Goal: Navigation & Orientation: Find specific page/section

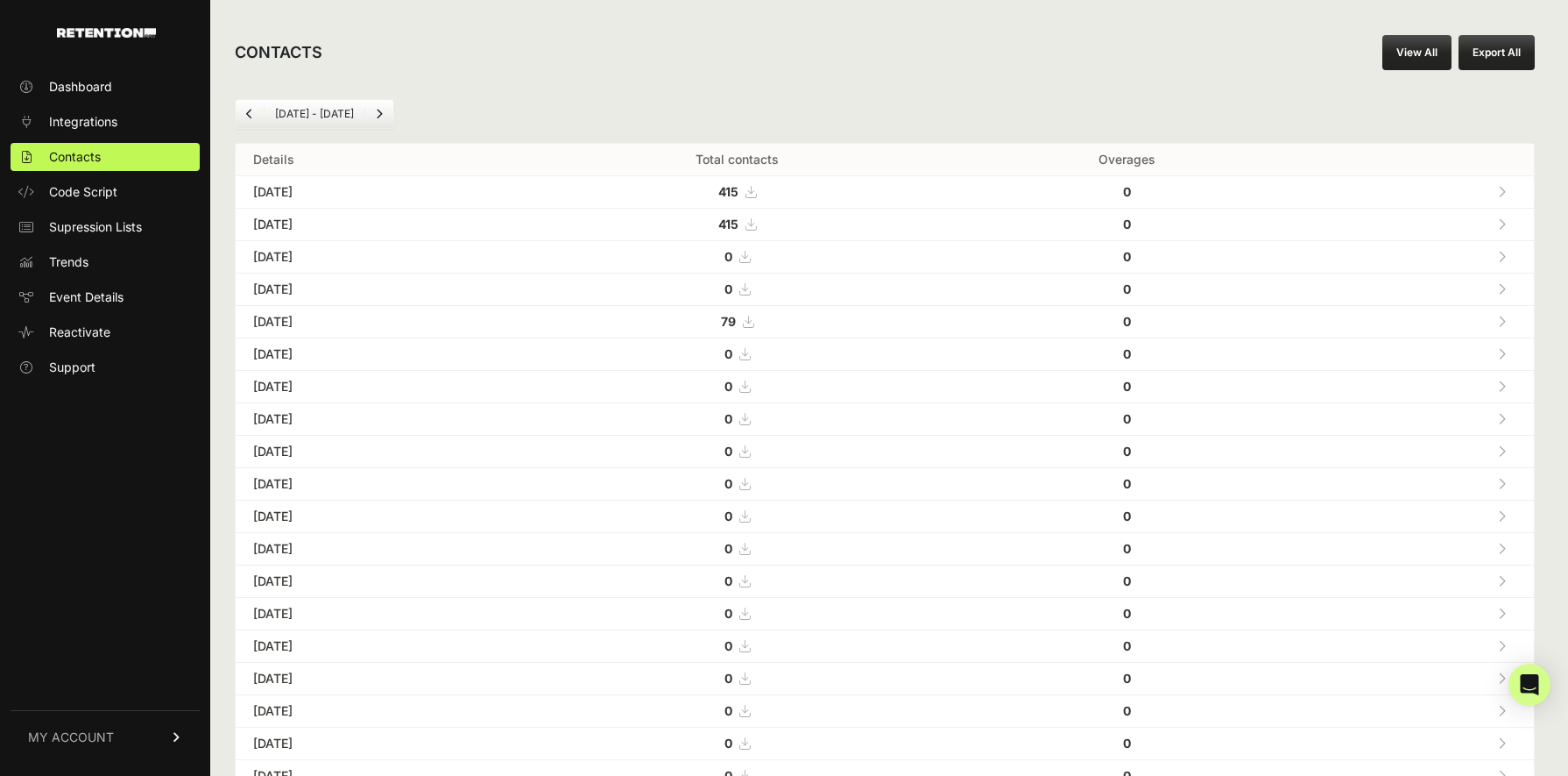
click at [985, 84] on div "Aug 16 - Sep 16 Details Total contacts Overages Sep 16, 2025 415 0 Sep 15, 2025…" at bounding box center [885, 656] width 1349 height 1152
click at [88, 736] on span "MY ACCOUNT" at bounding box center [70, 737] width 86 height 18
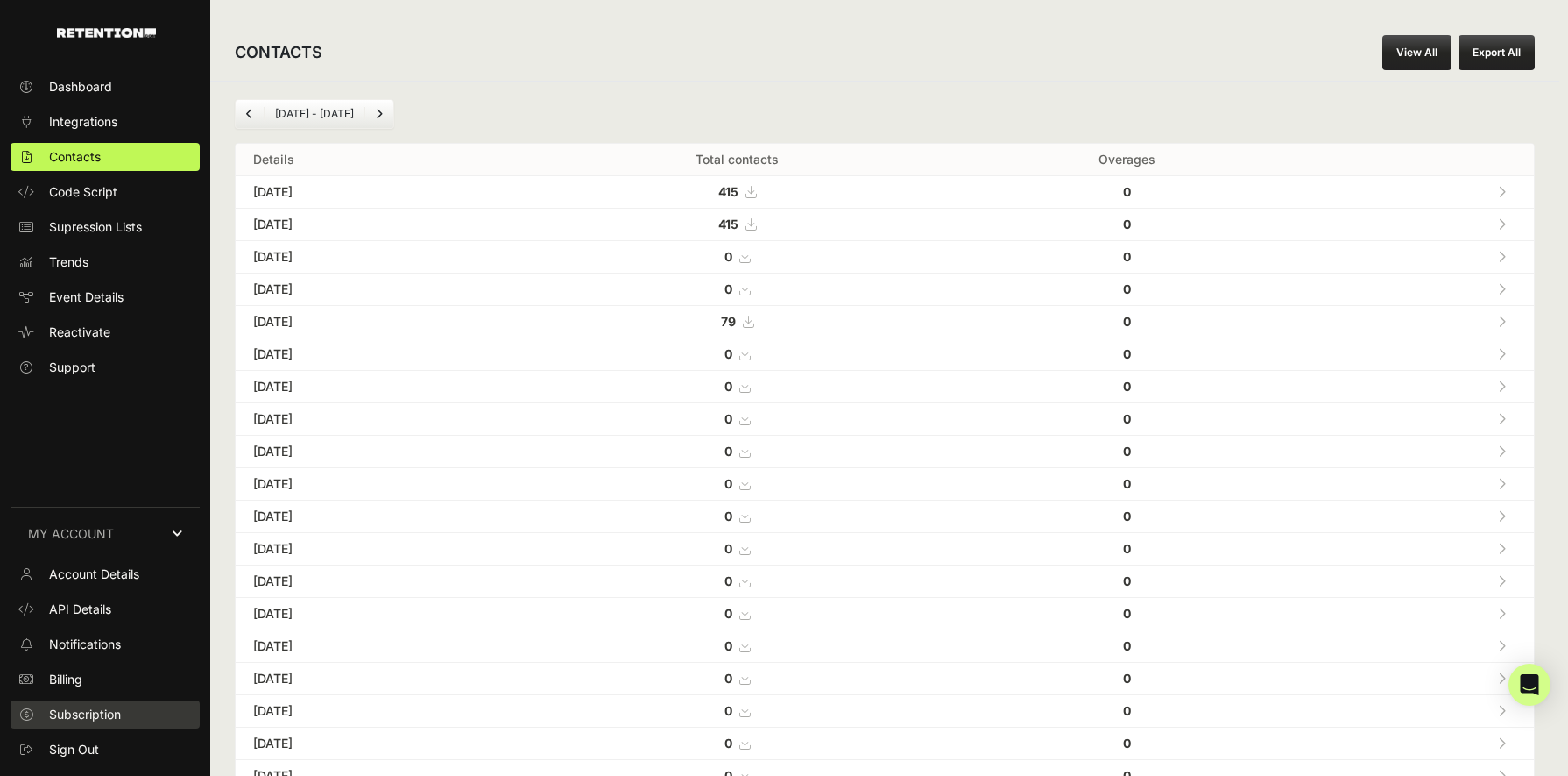
click at [92, 713] on span "Subscription" at bounding box center [85, 715] width 72 height 18
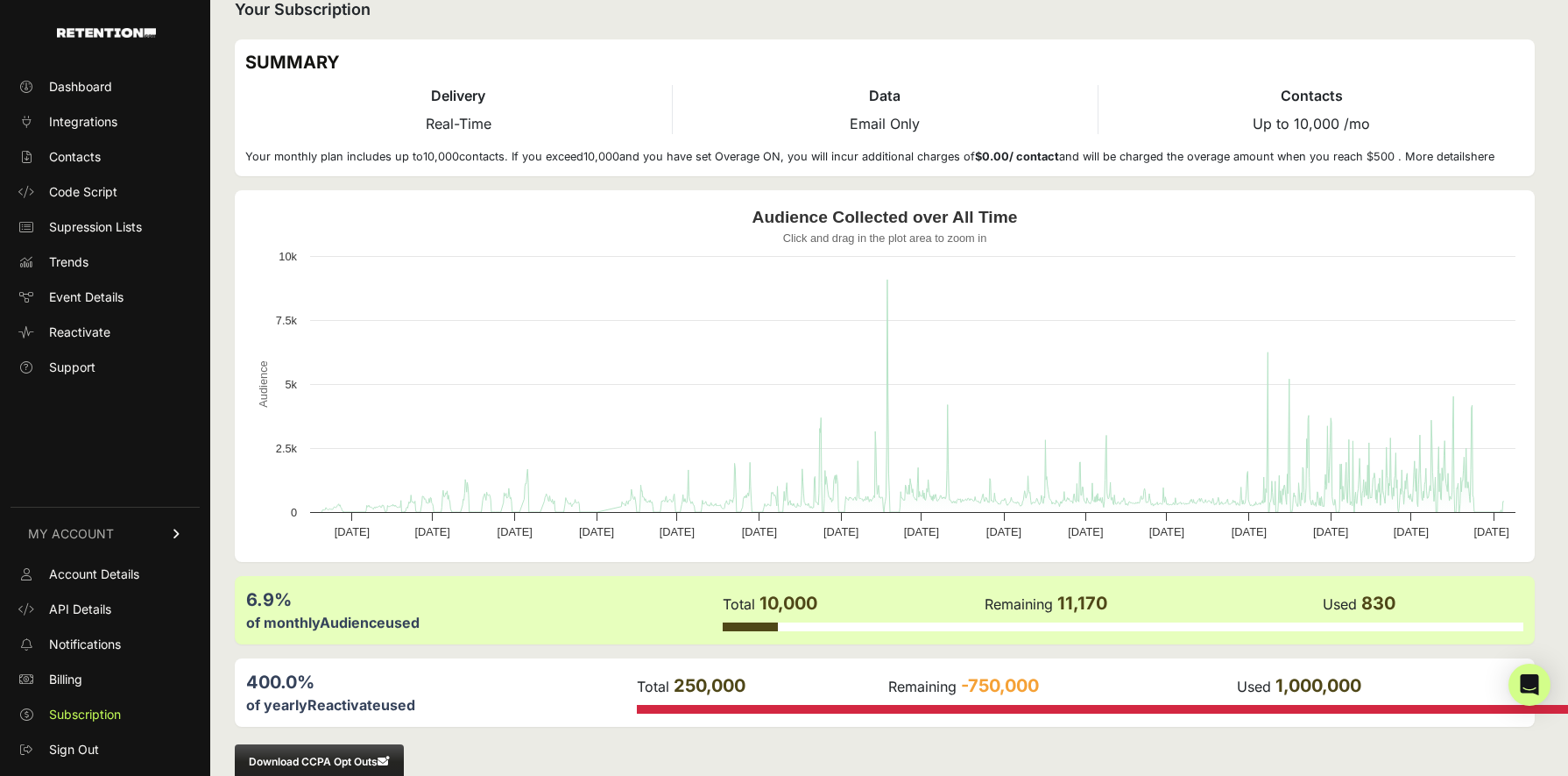
scroll to position [22, 0]
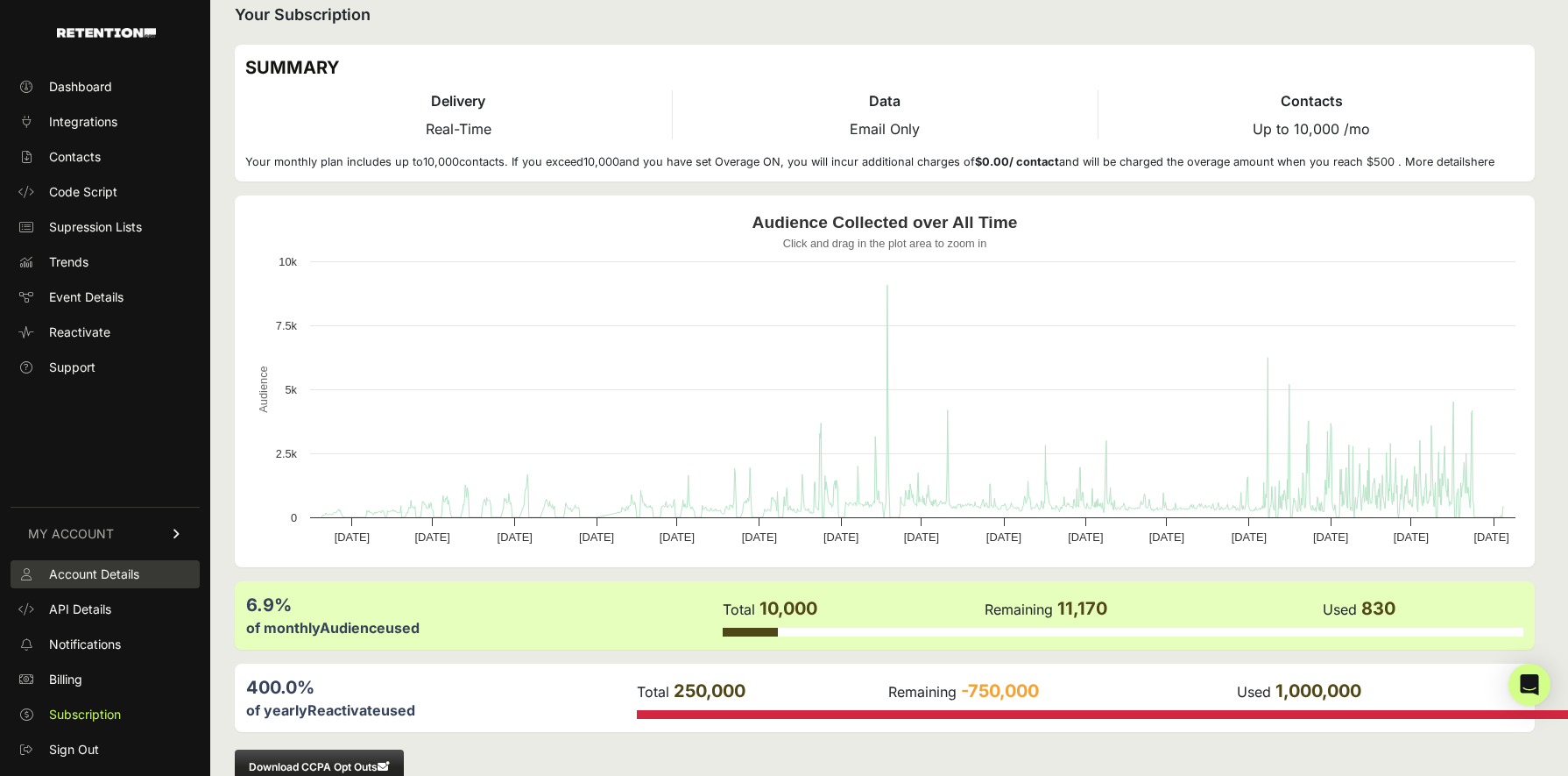
click at [99, 572] on span "Account Details" at bounding box center [94, 575] width 90 height 18
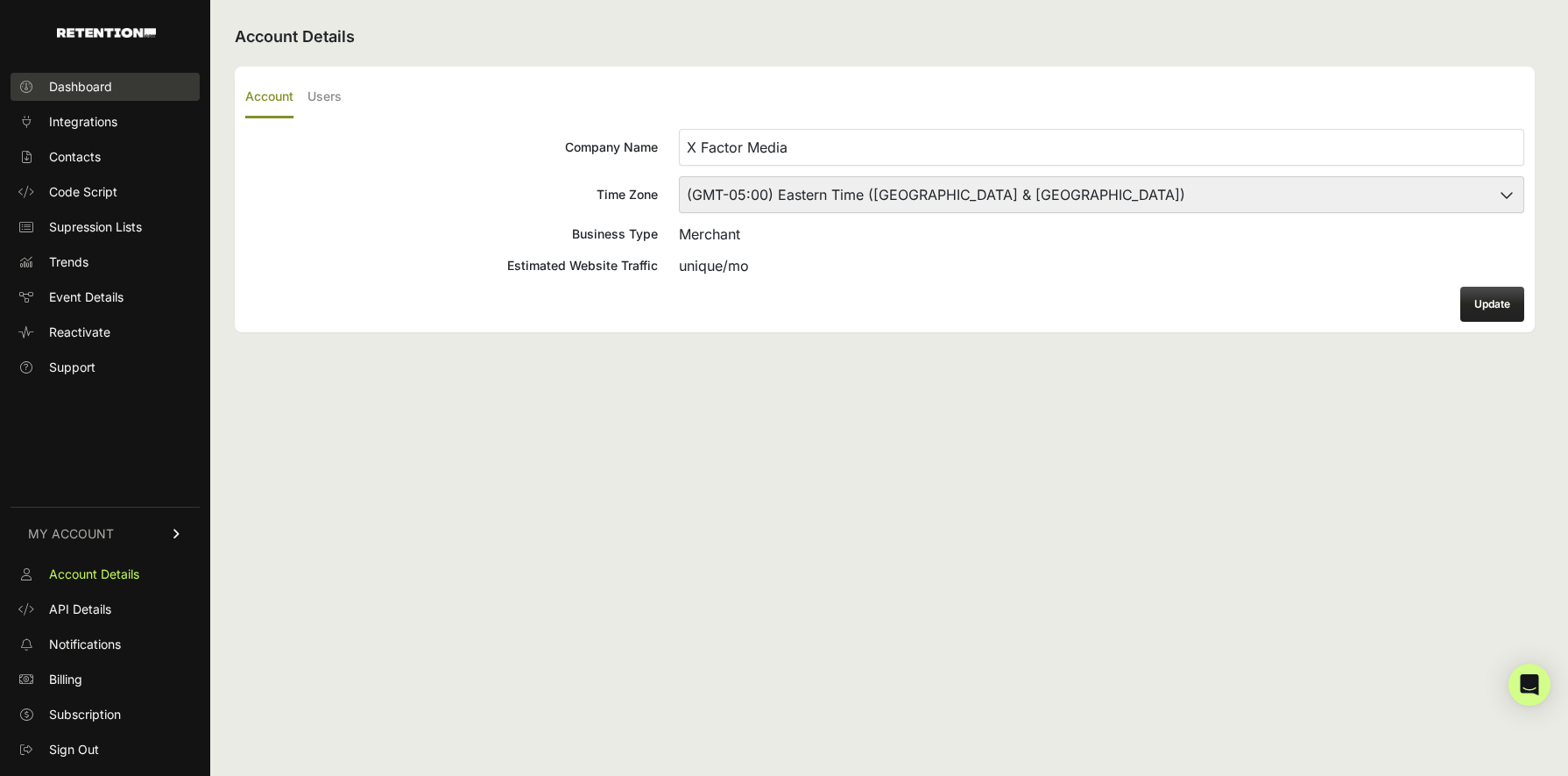
click at [90, 83] on span "Dashboard" at bounding box center [81, 87] width 63 height 18
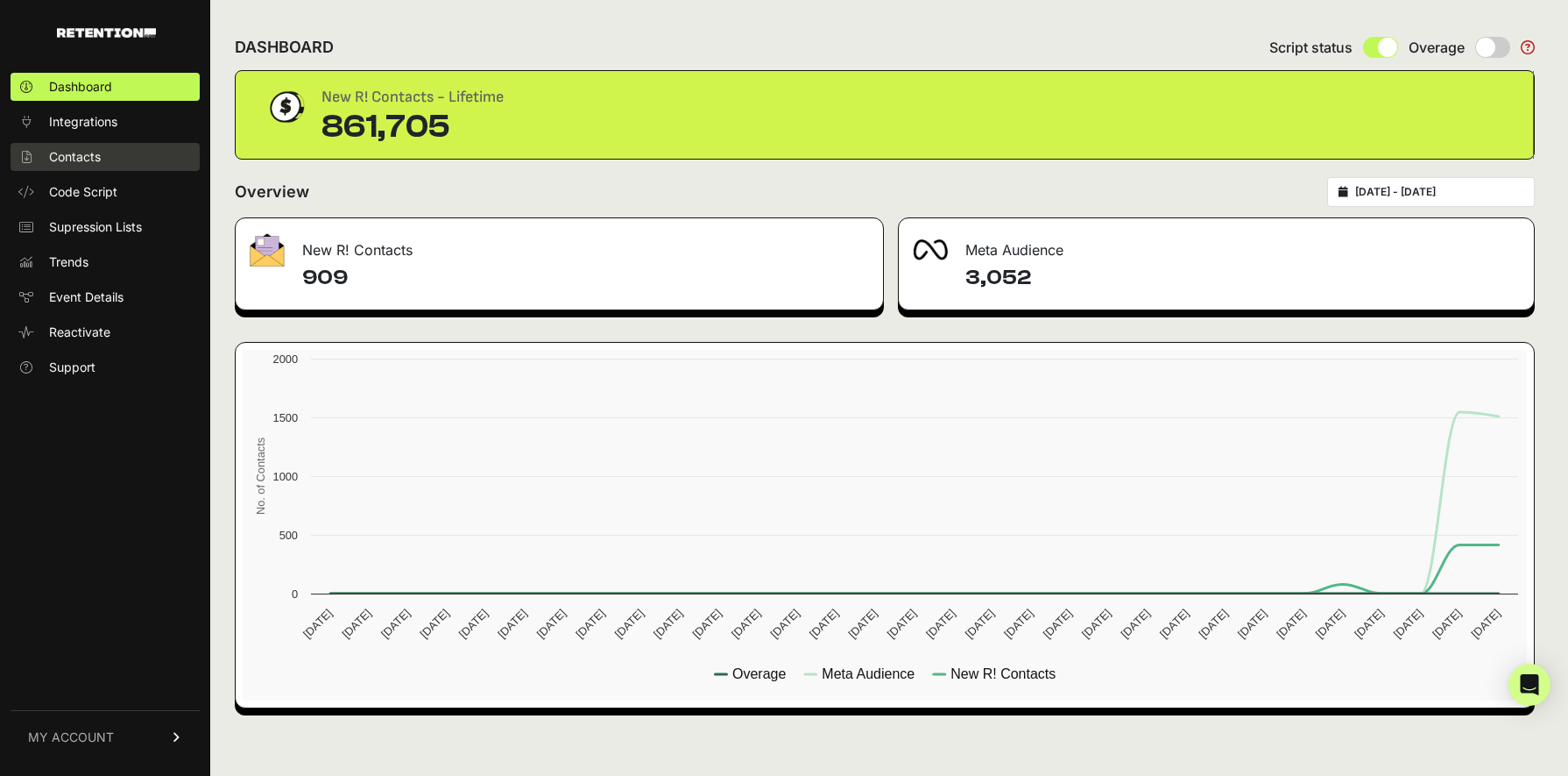
click at [78, 156] on span "Contacts" at bounding box center [75, 157] width 52 height 18
